Goal: Task Accomplishment & Management: Use online tool/utility

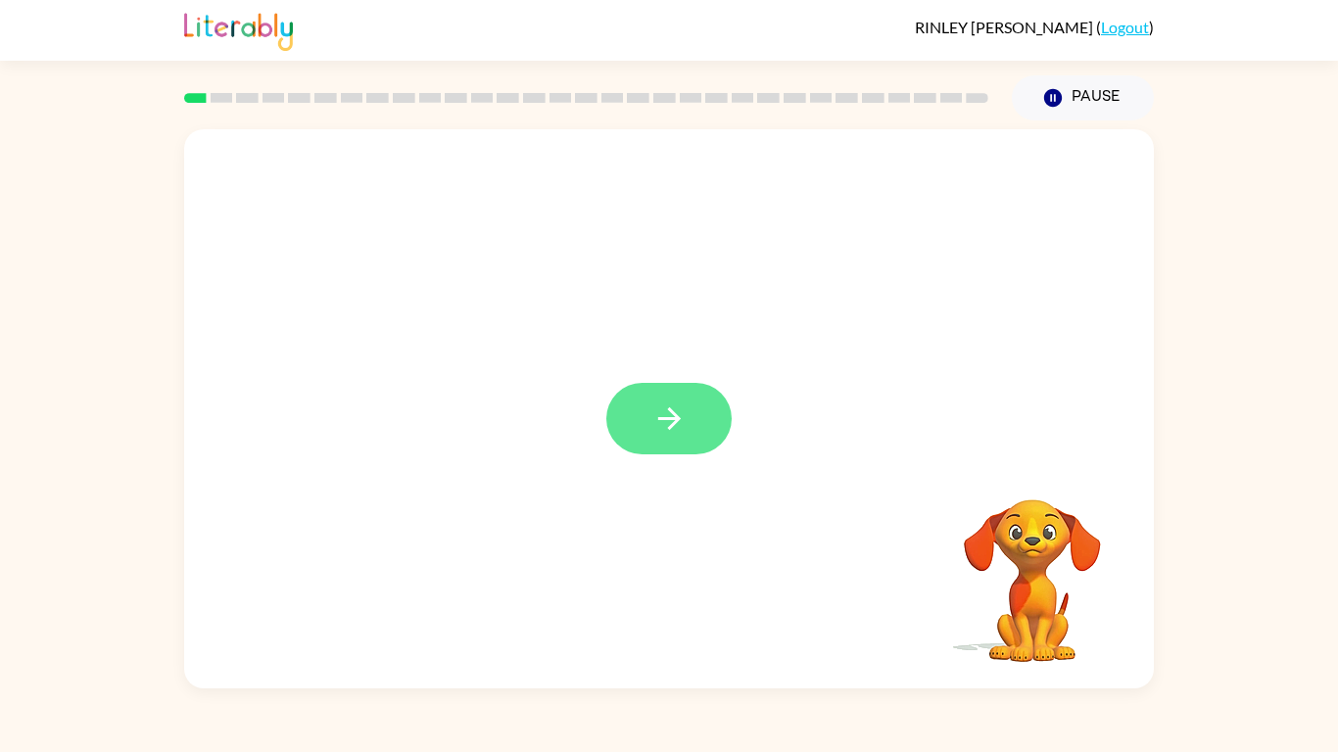
click at [701, 424] on button "button" at bounding box center [668, 418] width 125 height 71
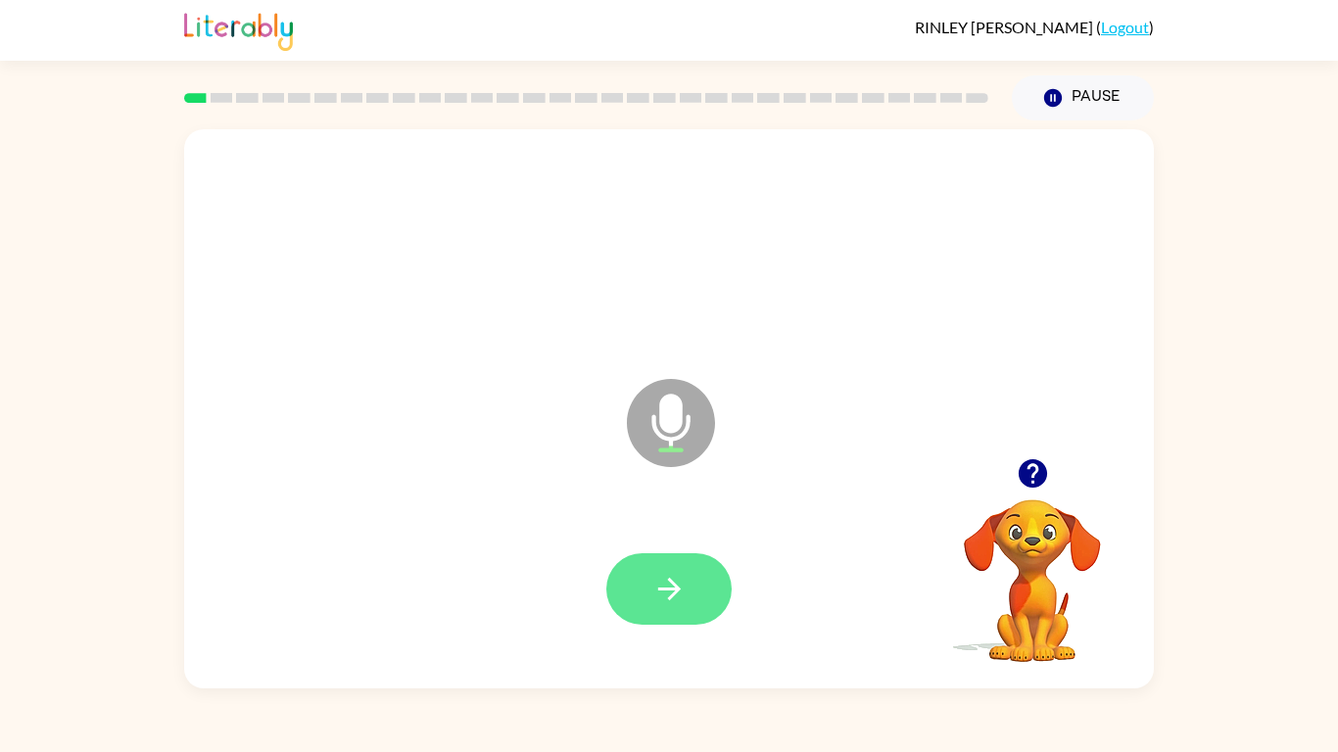
click at [689, 586] on button "button" at bounding box center [668, 588] width 125 height 71
click at [687, 586] on button "button" at bounding box center [668, 588] width 125 height 71
click at [647, 577] on button "button" at bounding box center [668, 588] width 125 height 71
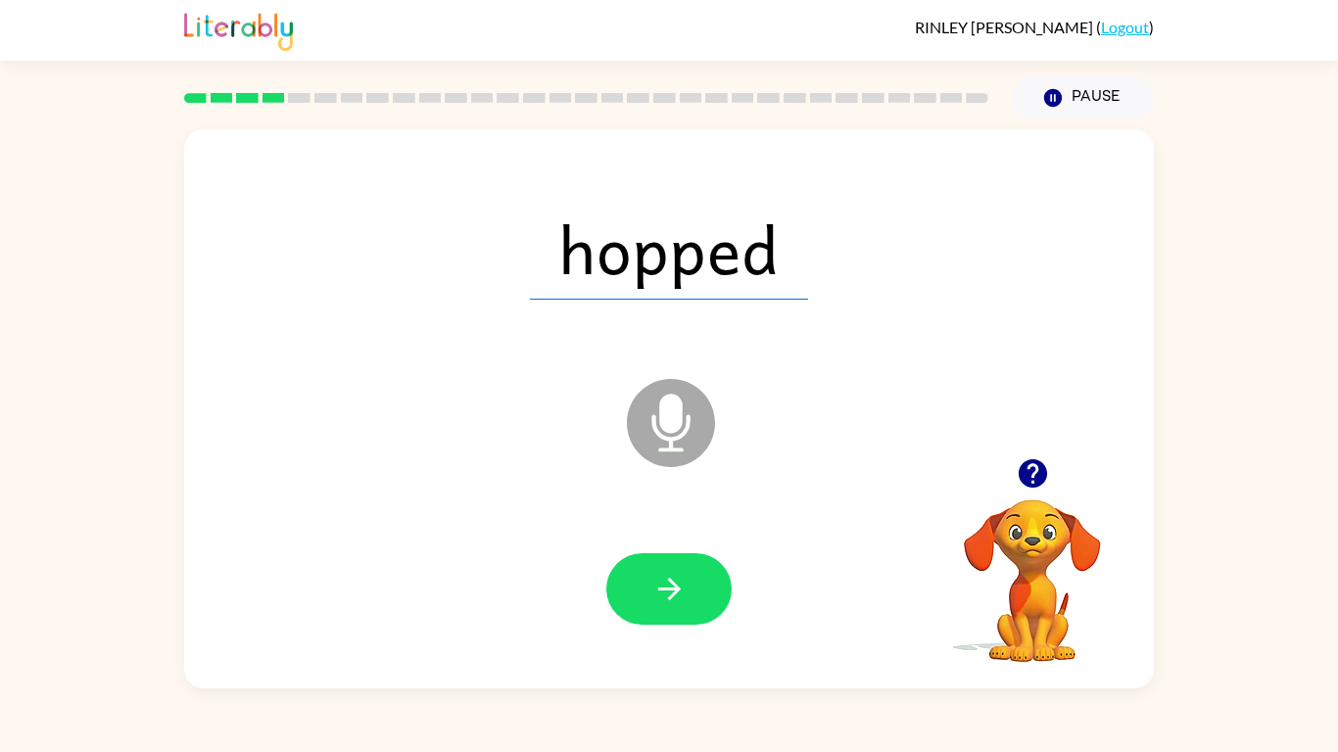
click at [557, 547] on div at bounding box center [669, 589] width 930 height 161
click at [687, 582] on button "button" at bounding box center [668, 588] width 125 height 71
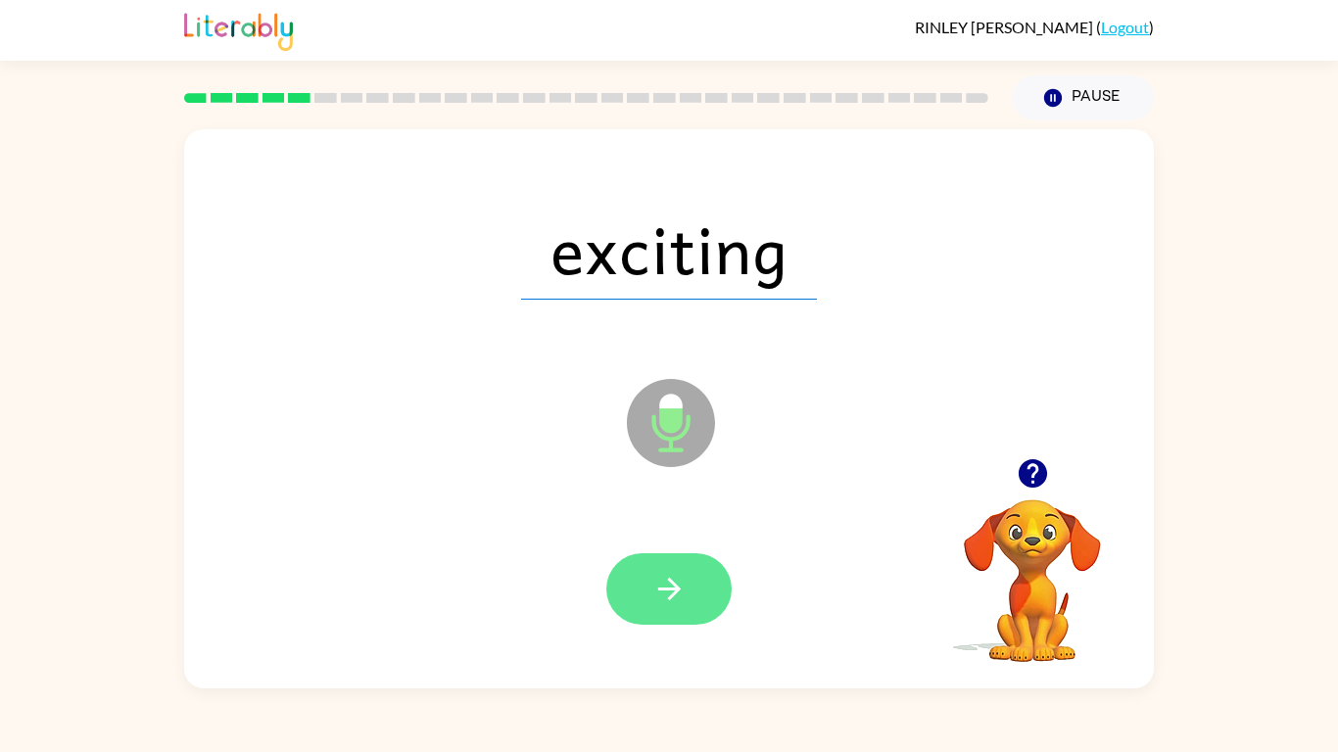
click at [668, 586] on icon "button" at bounding box center [669, 589] width 34 height 34
click at [661, 578] on icon "button" at bounding box center [669, 589] width 34 height 34
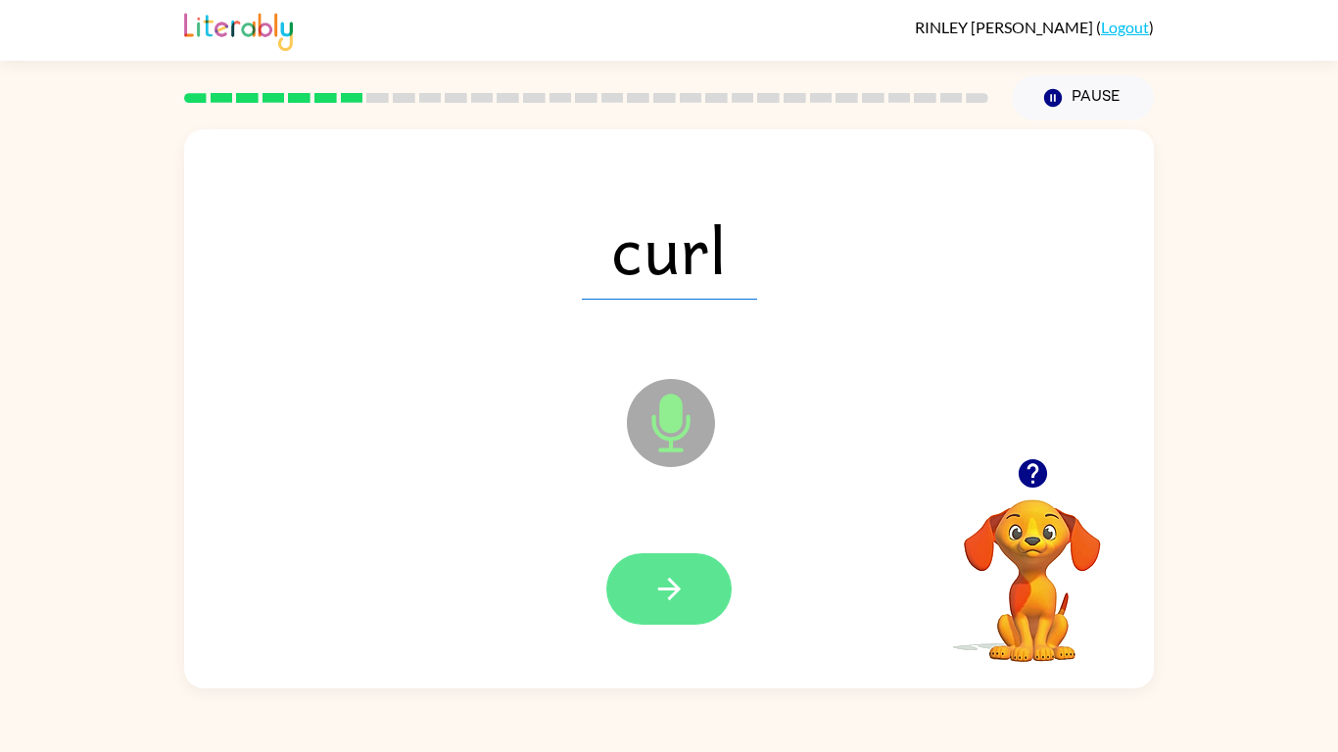
click at [682, 568] on button "button" at bounding box center [668, 588] width 125 height 71
click at [660, 586] on icon "button" at bounding box center [668, 589] width 23 height 23
click at [669, 582] on icon "button" at bounding box center [669, 589] width 34 height 34
click at [668, 586] on icon "button" at bounding box center [668, 589] width 23 height 23
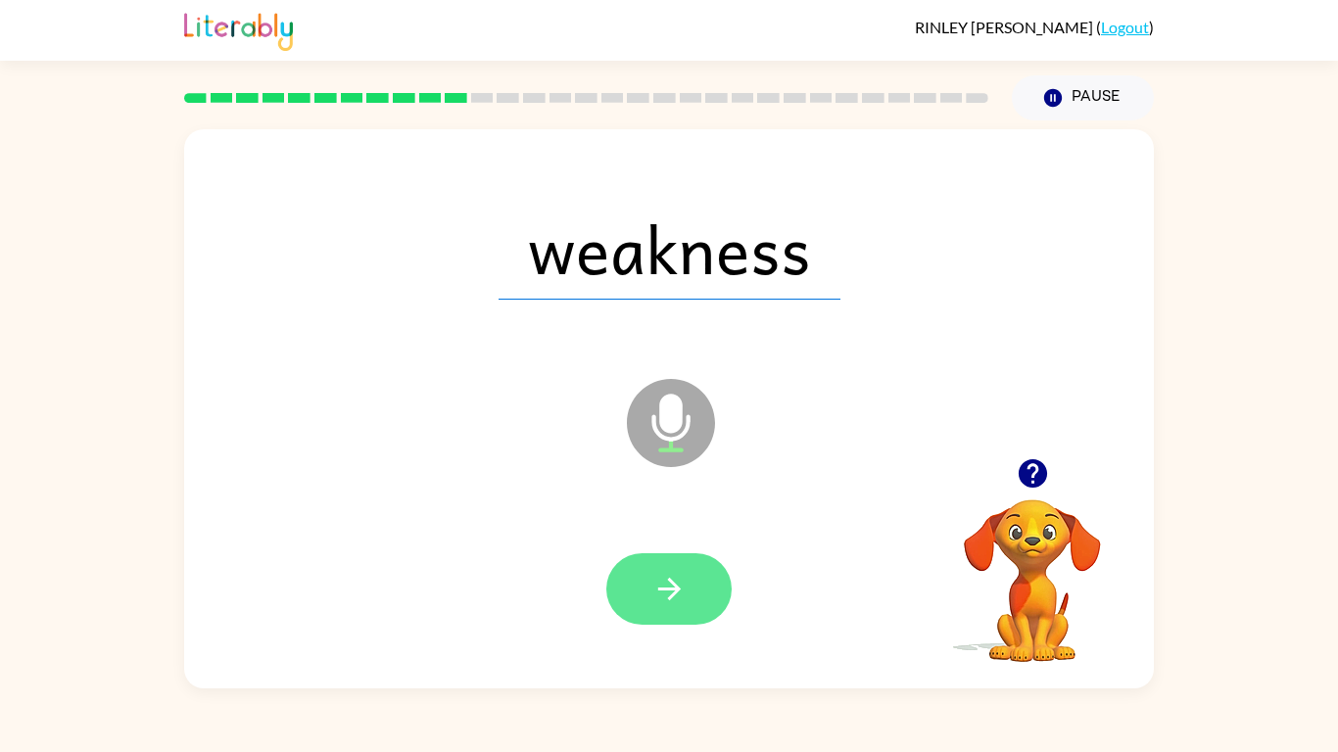
click at [682, 586] on icon "button" at bounding box center [669, 589] width 34 height 34
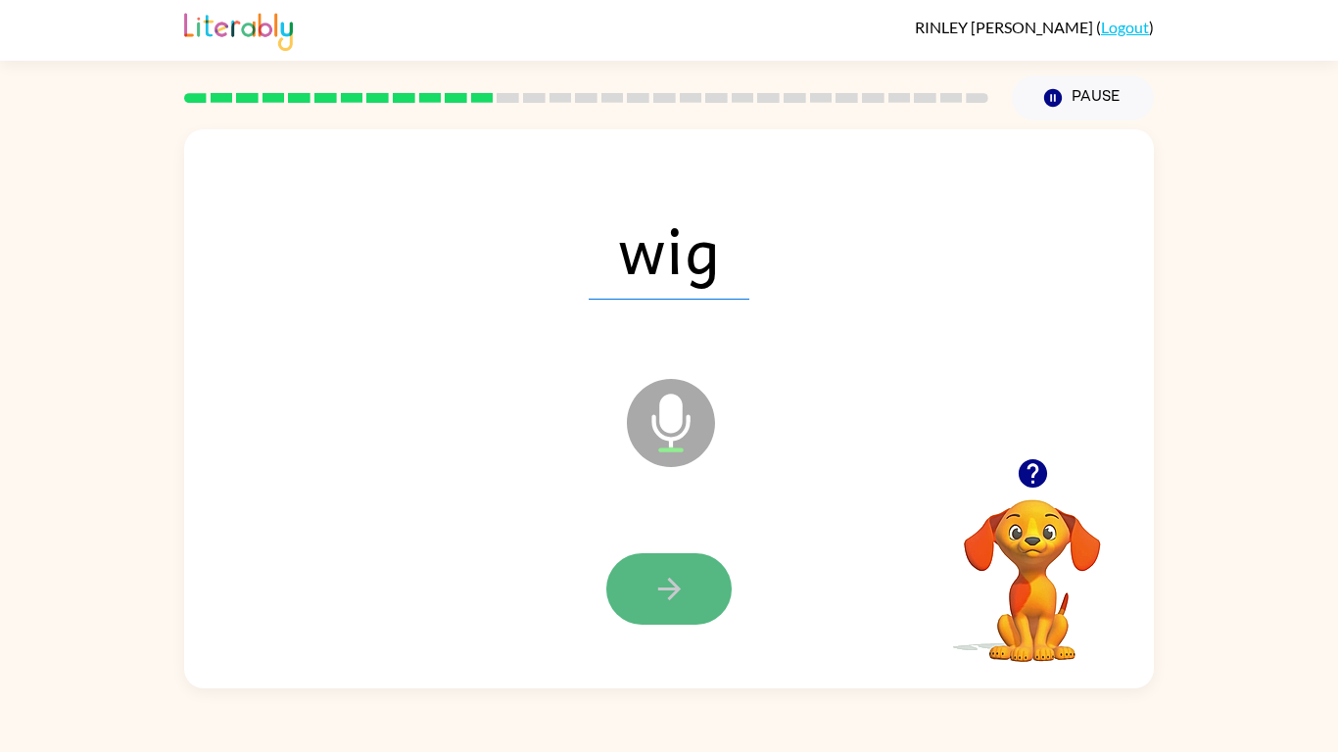
click at [690, 572] on button "button" at bounding box center [668, 588] width 125 height 71
click at [676, 586] on icon "button" at bounding box center [669, 589] width 34 height 34
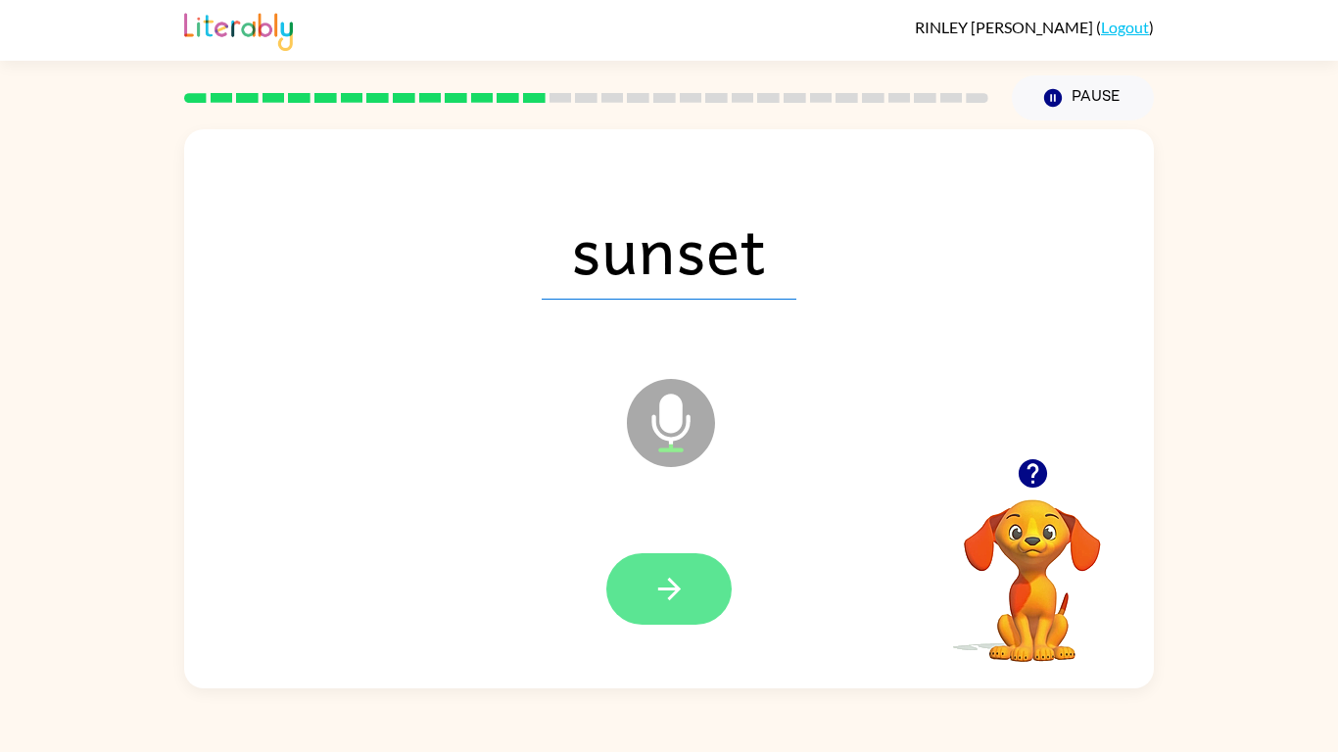
click at [698, 578] on button "button" at bounding box center [668, 588] width 125 height 71
click at [665, 586] on icon "button" at bounding box center [668, 589] width 23 height 23
click at [685, 575] on icon "button" at bounding box center [669, 589] width 34 height 34
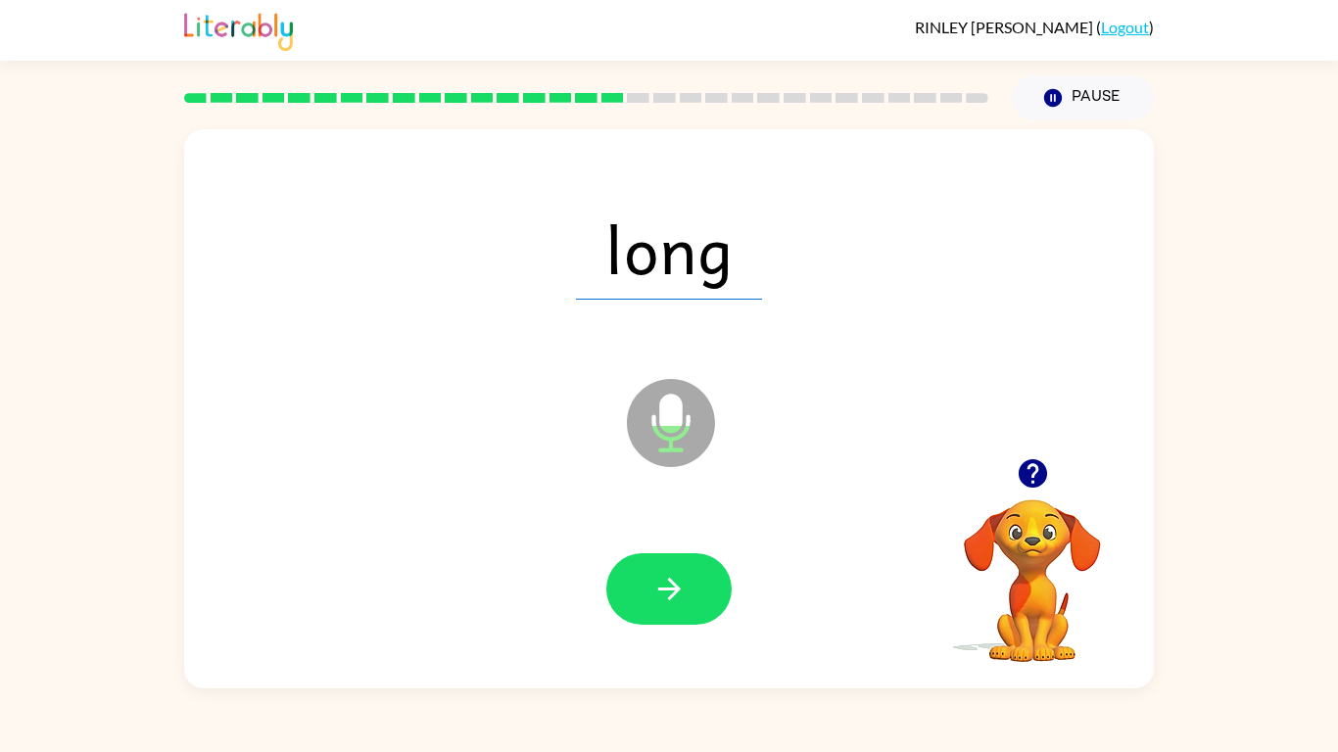
click at [698, 541] on div at bounding box center [669, 589] width 930 height 161
click at [665, 586] on icon "button" at bounding box center [669, 589] width 34 height 34
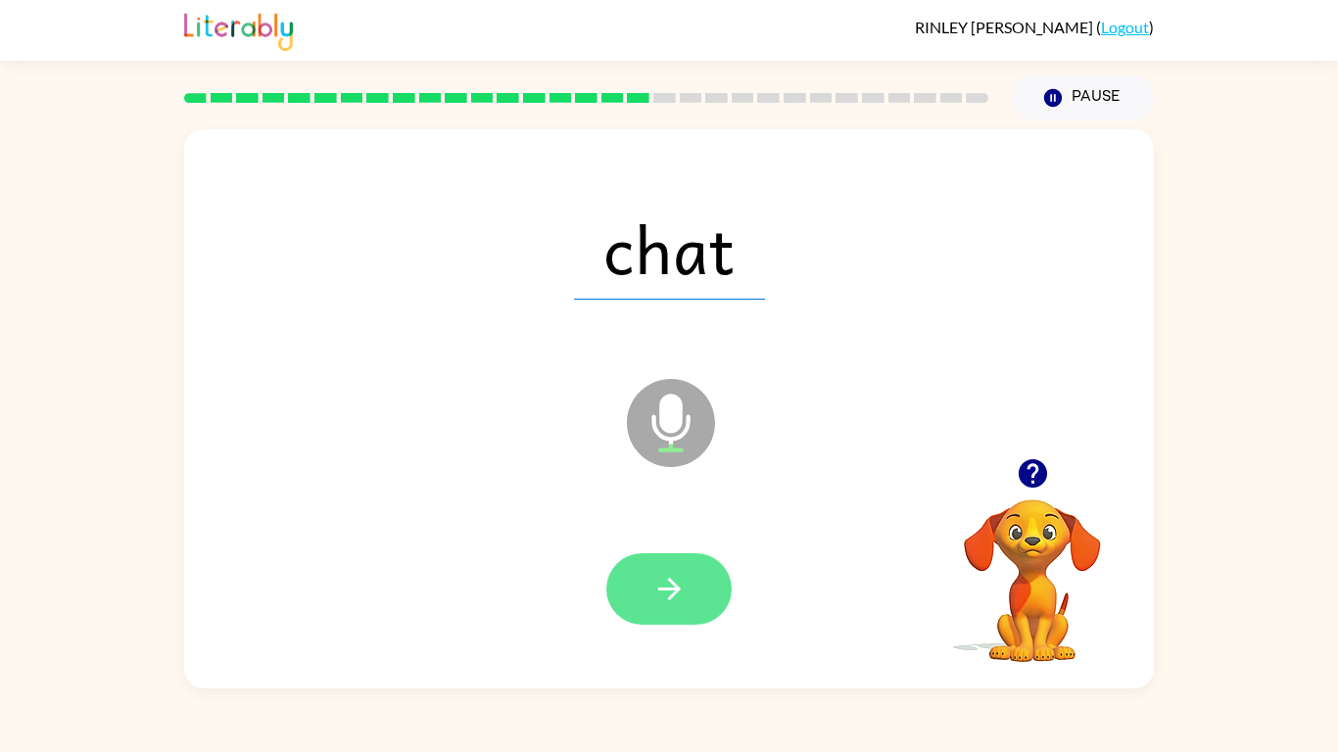
click at [690, 586] on button "button" at bounding box center [668, 588] width 125 height 71
click at [684, 581] on icon "button" at bounding box center [669, 589] width 34 height 34
click at [685, 583] on icon "button" at bounding box center [669, 589] width 34 height 34
click at [682, 586] on icon "button" at bounding box center [669, 589] width 34 height 34
click at [684, 579] on icon "button" at bounding box center [669, 589] width 34 height 34
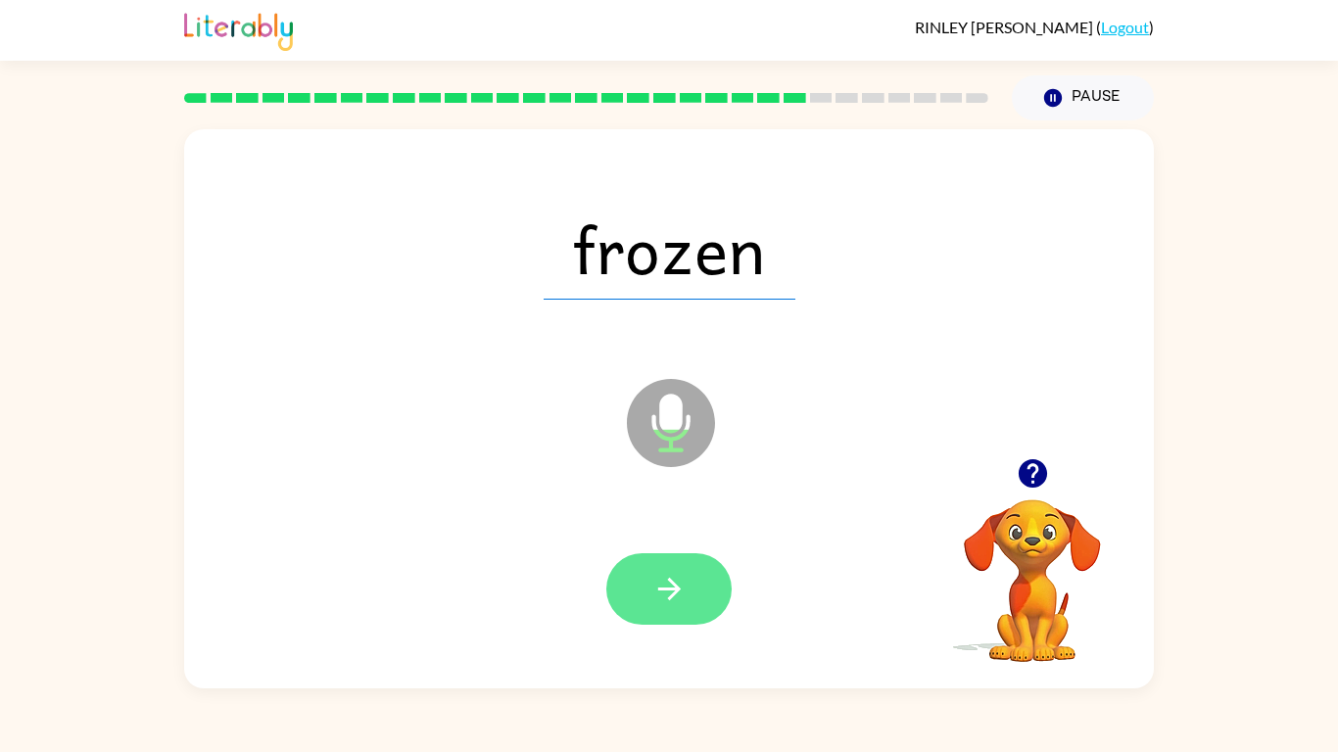
click at [676, 586] on icon "button" at bounding box center [668, 589] width 23 height 23
click at [643, 572] on button "button" at bounding box center [668, 588] width 125 height 71
click at [690, 586] on button "button" at bounding box center [668, 588] width 125 height 71
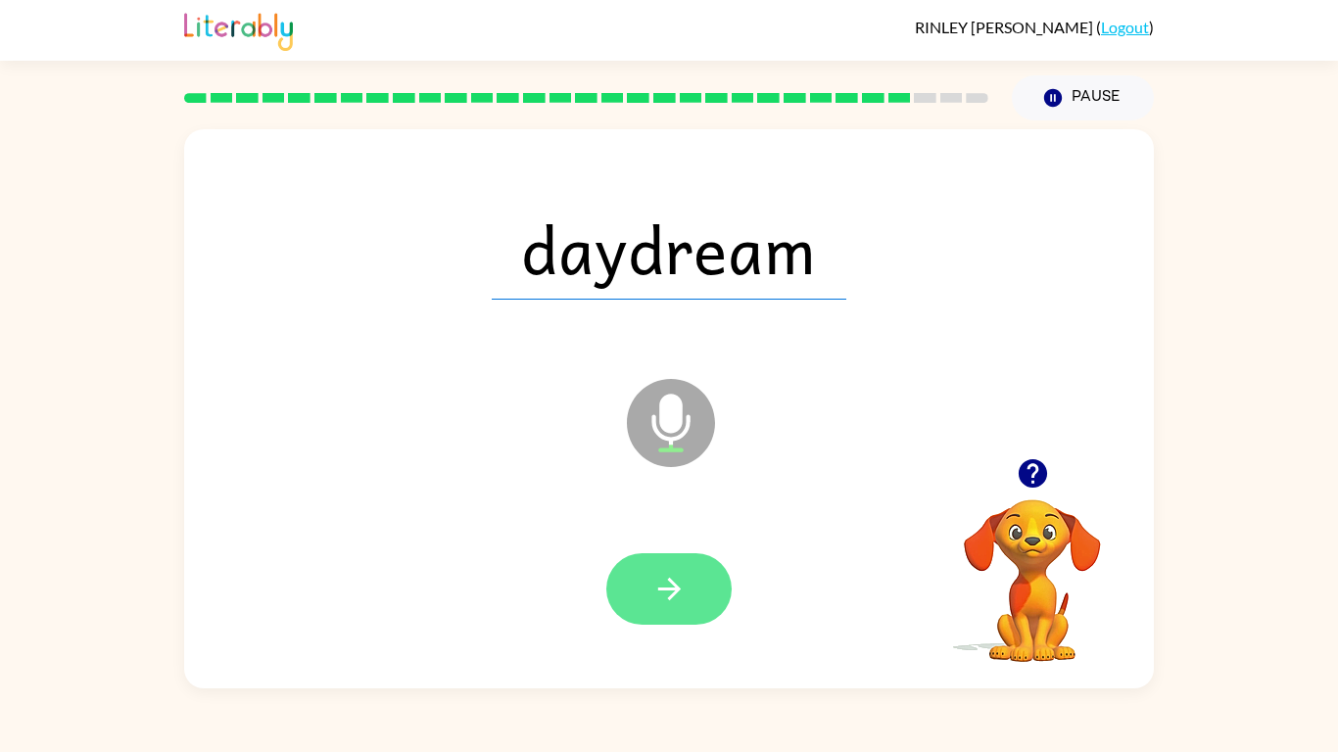
click at [668, 586] on icon "button" at bounding box center [669, 589] width 34 height 34
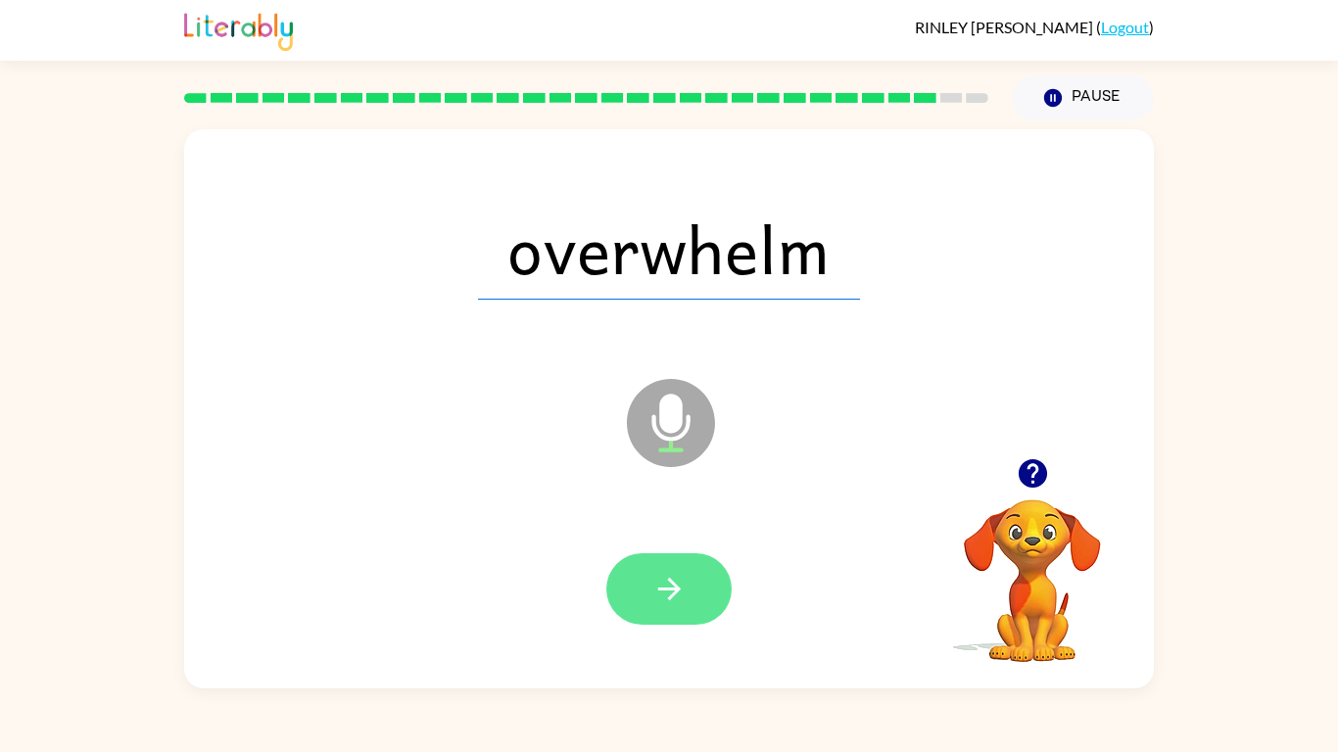
click at [675, 573] on icon "button" at bounding box center [669, 589] width 34 height 34
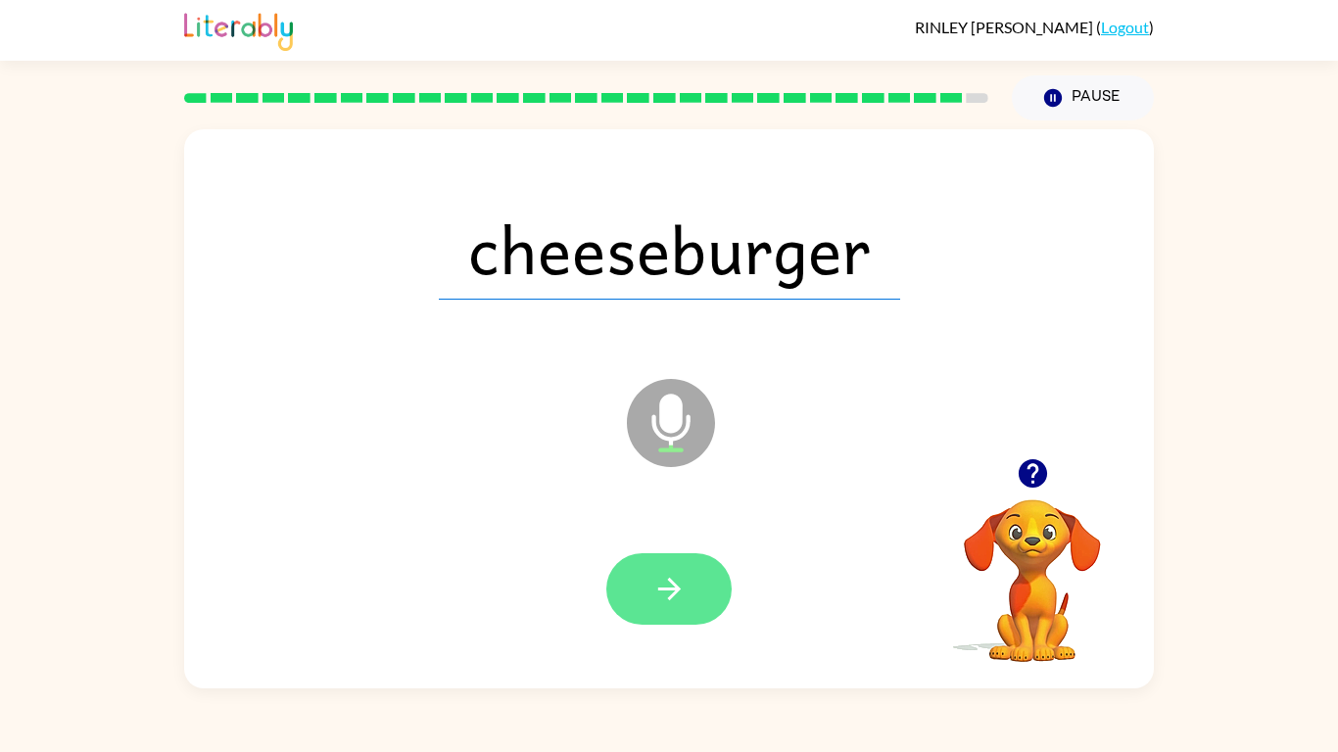
click at [680, 575] on icon "button" at bounding box center [669, 589] width 34 height 34
